Goal: Check status: Check status

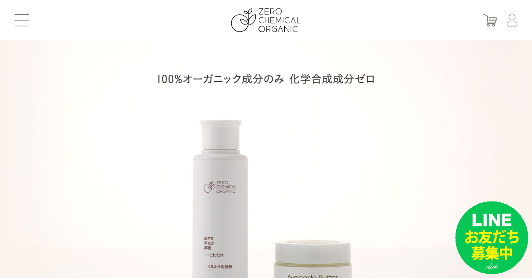
click at [516, 23] on img at bounding box center [512, 20] width 11 height 13
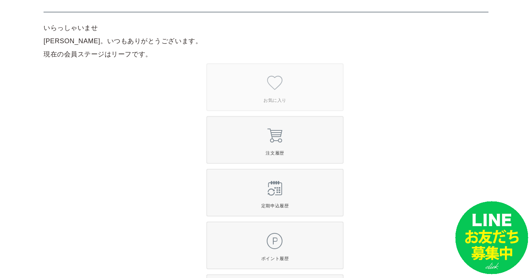
scroll to position [90, 0]
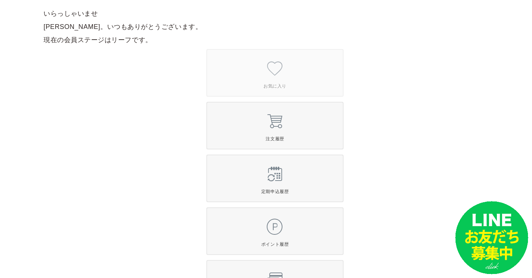
click at [255, 177] on span "定期申込履歴" at bounding box center [275, 178] width 136 height 35
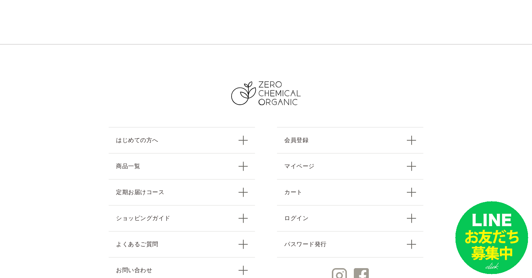
scroll to position [525, 0]
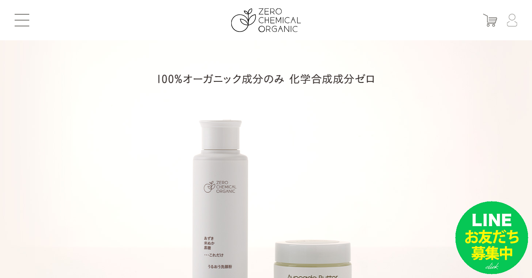
click at [516, 22] on img at bounding box center [512, 20] width 11 height 13
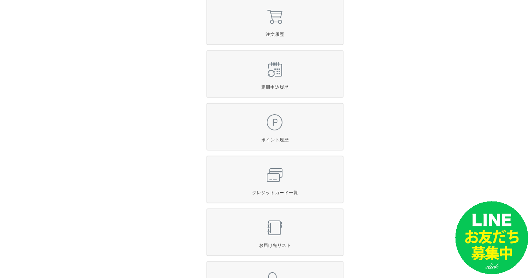
scroll to position [181, 0]
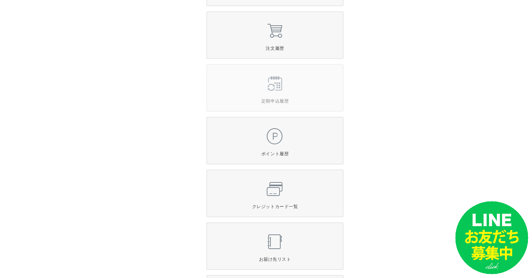
click at [275, 90] on span "定期申込履歴" at bounding box center [275, 87] width 136 height 35
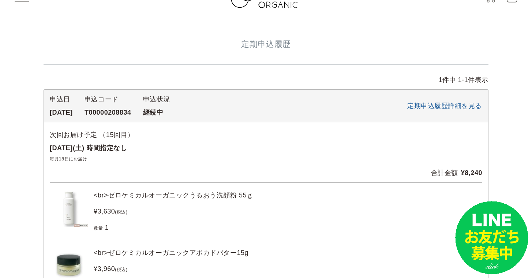
scroll to position [13, 0]
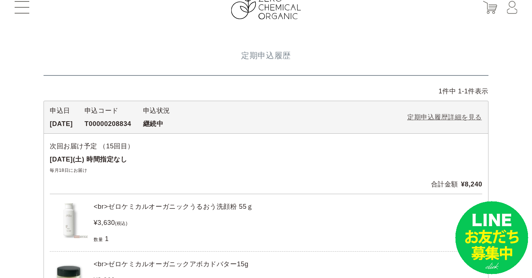
click at [474, 115] on span "定期申込履歴詳細を見る" at bounding box center [445, 117] width 75 height 7
